Goal: Obtain resource: Download file/media

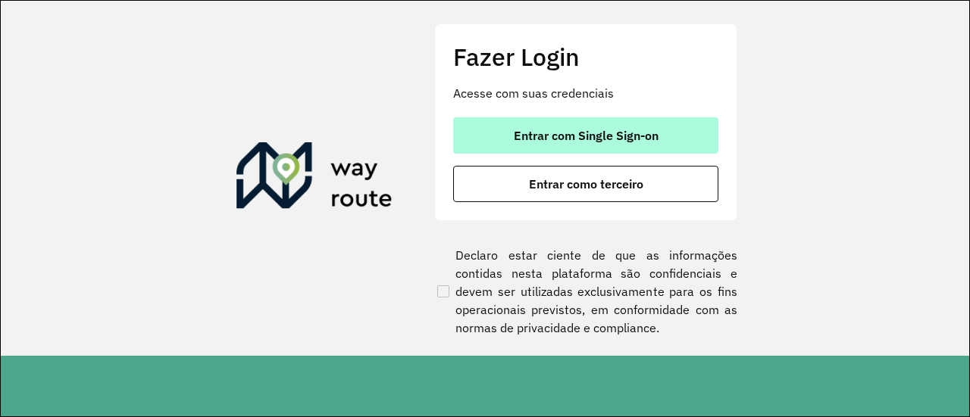
click at [573, 136] on span "Entrar com Single Sign-on" at bounding box center [586, 136] width 145 height 12
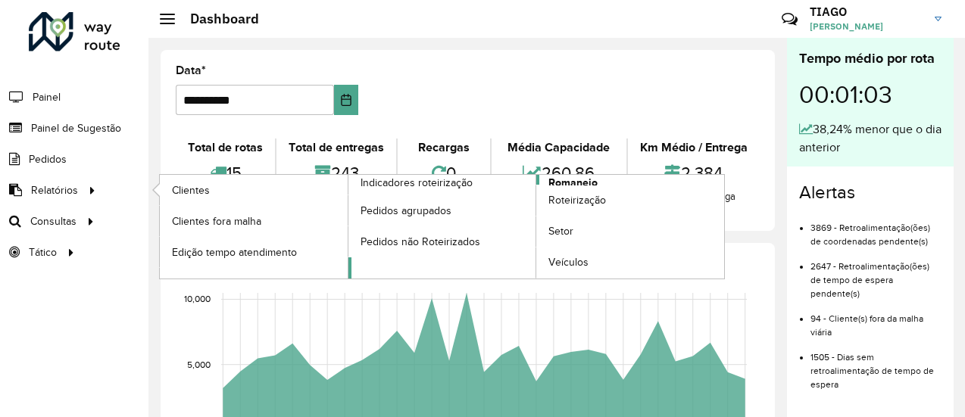
click at [586, 181] on span "Romaneio" at bounding box center [573, 183] width 49 height 16
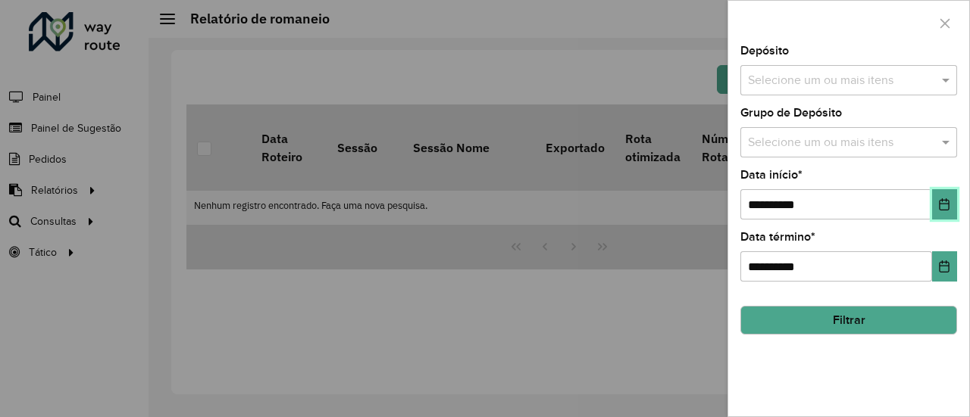
click at [941, 202] on icon "Choose Date" at bounding box center [944, 205] width 12 height 12
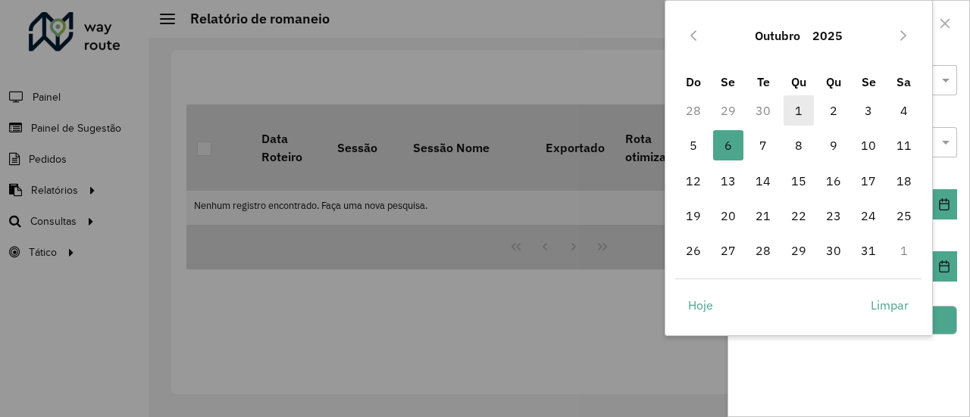
click at [786, 115] on span "1" at bounding box center [798, 110] width 30 height 30
type input "**********"
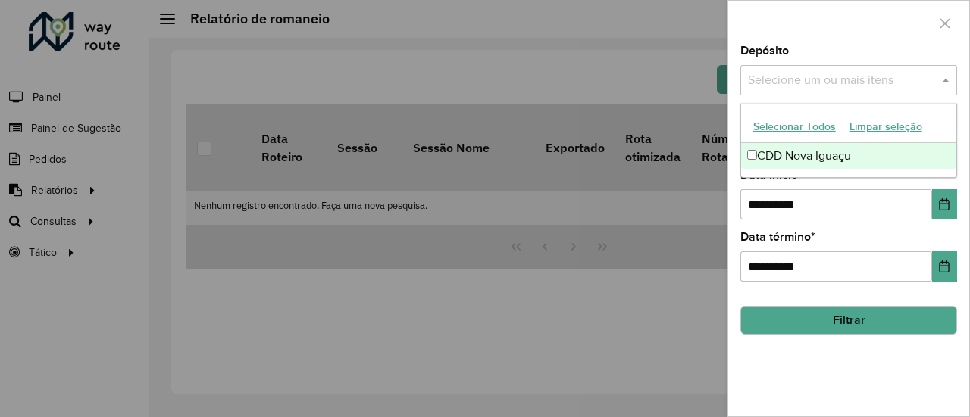
click at [791, 89] on div "Selecione um ou mais itens" at bounding box center [848, 80] width 217 height 30
click at [780, 146] on div "CDD Nova Iguaçu" at bounding box center [849, 156] width 216 height 26
click at [810, 344] on div "**********" at bounding box center [848, 230] width 241 height 371
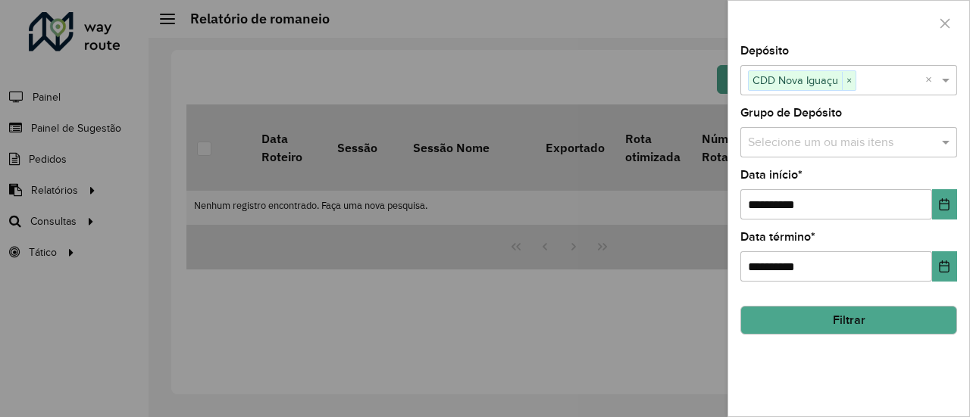
click at [809, 324] on button "Filtrar" at bounding box center [848, 320] width 217 height 29
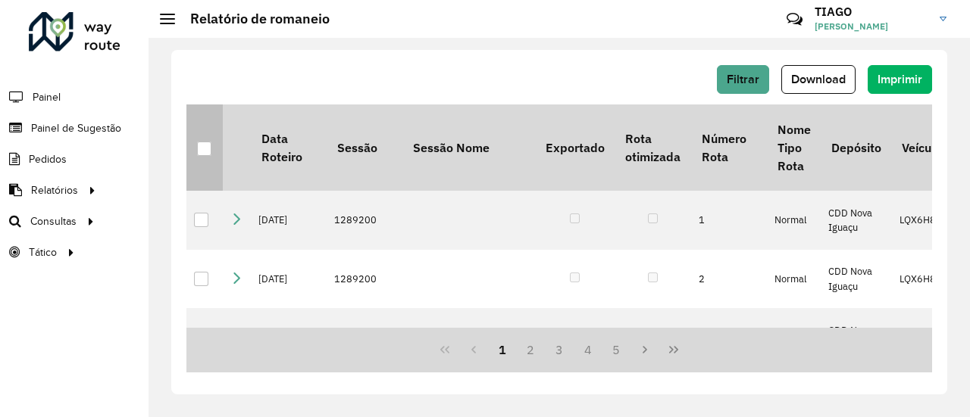
click at [210, 148] on div at bounding box center [204, 149] width 14 height 14
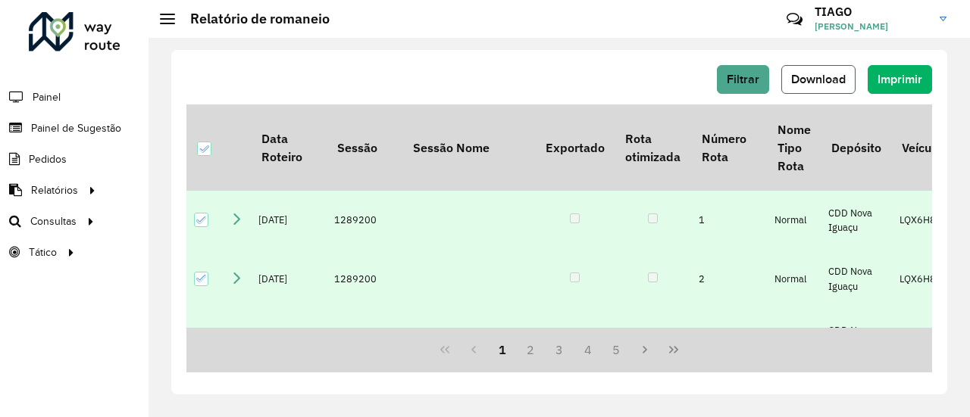
click at [802, 77] on span "Download" at bounding box center [818, 79] width 55 height 13
